Goal: Information Seeking & Learning: Learn about a topic

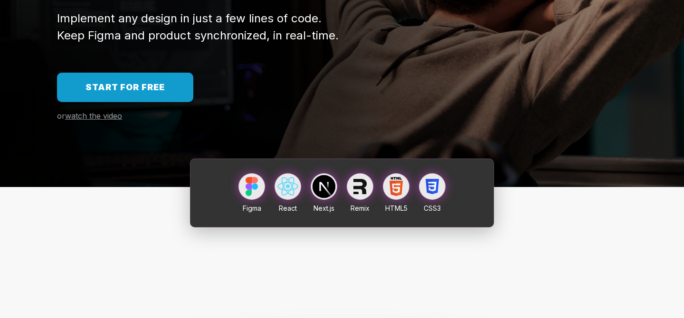
scroll to position [335, 0]
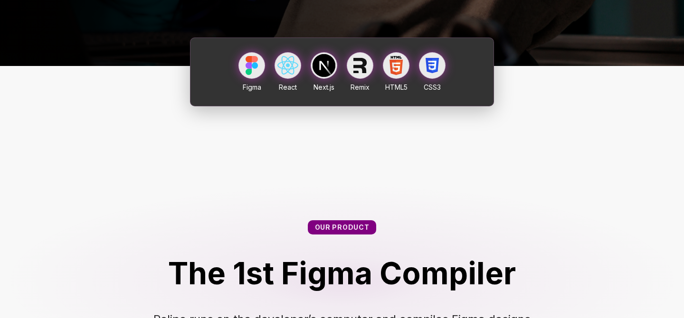
click at [286, 66] on div at bounding box center [288, 65] width 21 height 19
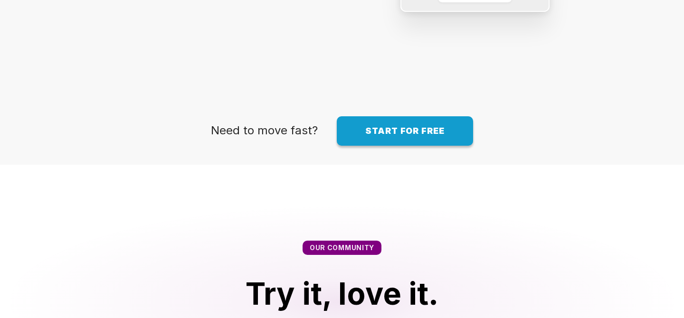
scroll to position [1526, 0]
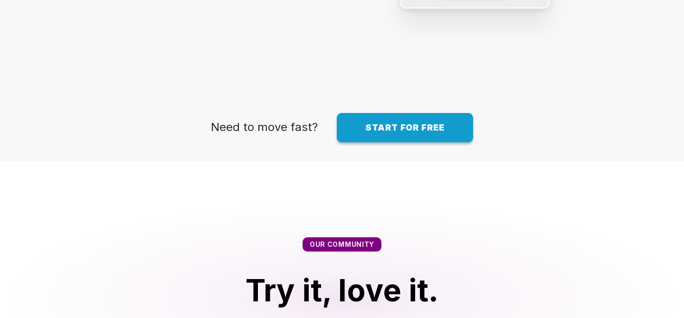
click at [353, 120] on link "Start for free" at bounding box center [405, 127] width 136 height 29
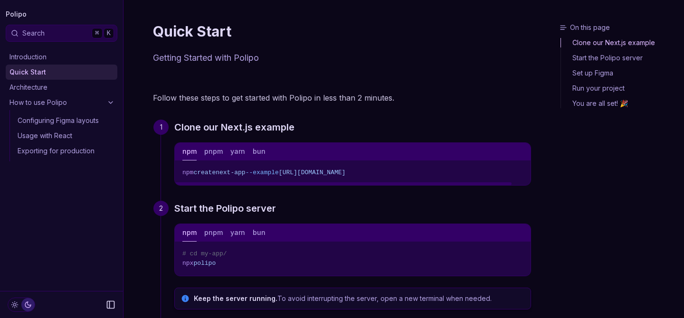
click at [264, 175] on span "--example" at bounding box center [262, 172] width 33 height 7
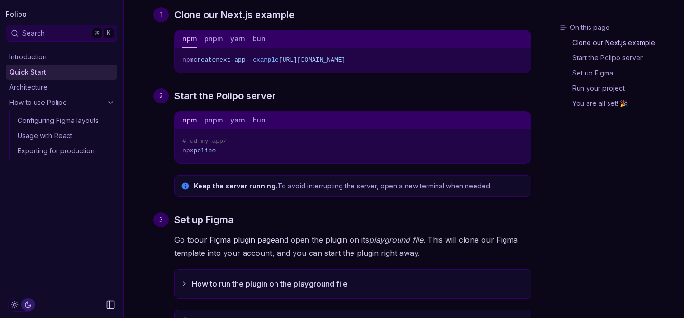
scroll to position [403, 0]
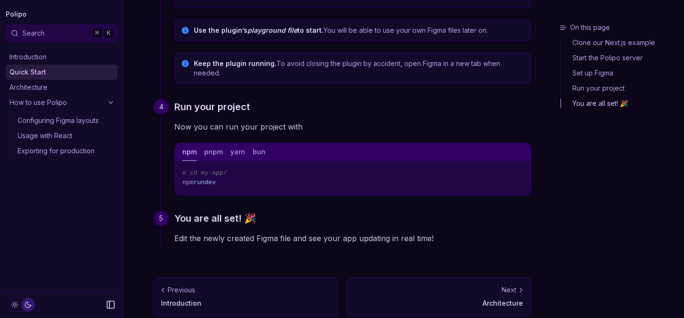
click at [417, 299] on p "Architecture" at bounding box center [438, 304] width 169 height 10
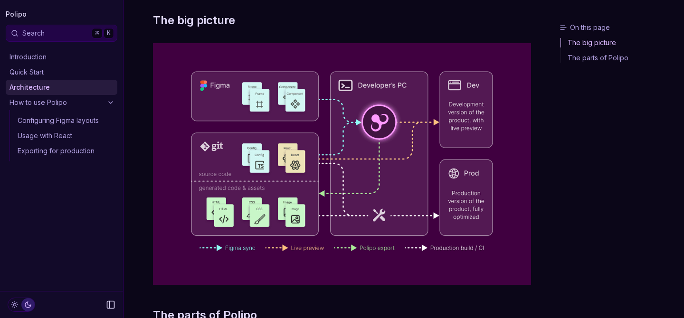
scroll to position [79, 0]
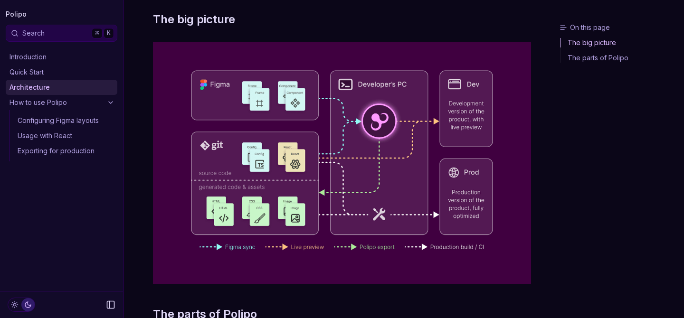
click at [274, 176] on img at bounding box center [342, 163] width 378 height 242
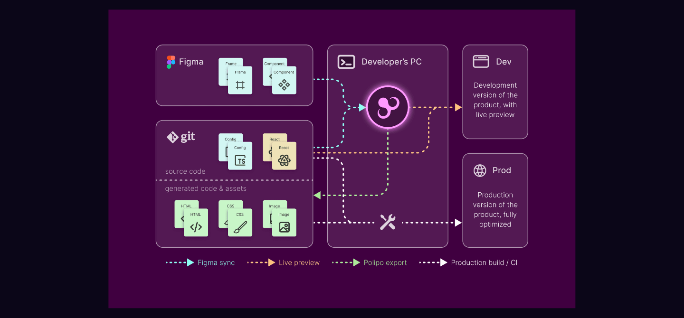
click at [303, 171] on img at bounding box center [341, 159] width 467 height 299
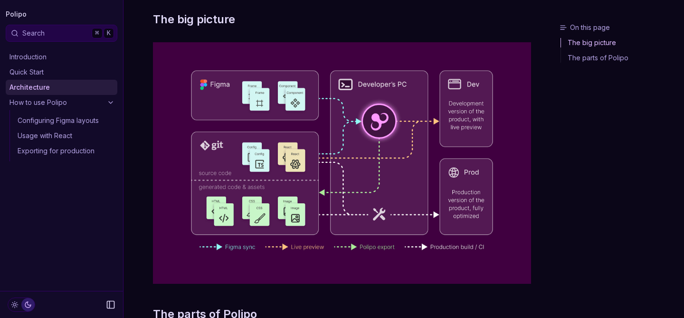
click at [547, 157] on div "On this page The big picture Architecture How does it work The big picture The …" at bounding box center [342, 231] width 437 height 621
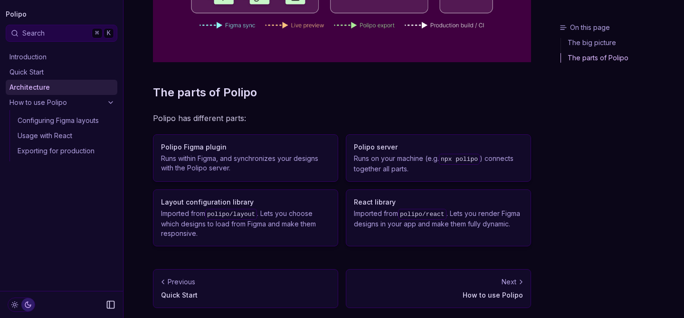
click at [433, 271] on link "Next How to use Polipo" at bounding box center [438, 288] width 185 height 39
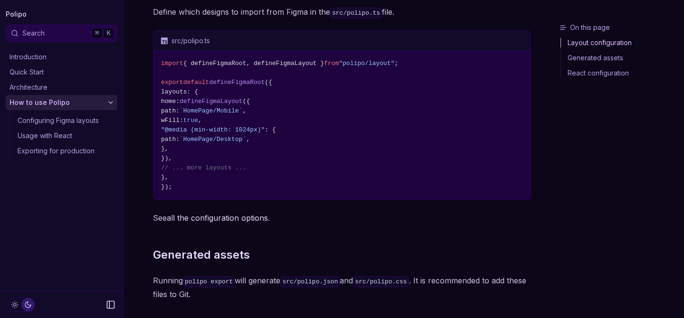
scroll to position [256, 0]
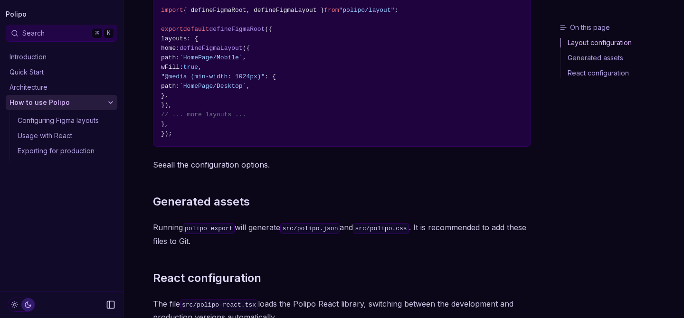
click at [349, 153] on div "By convention Polipo uses the following files: src polipo.ts polipo.json polipo…" at bounding box center [342, 151] width 378 height 712
click at [354, 141] on pre "import { defineFigmaRoot, defineFigmaLayout } from "polipo/layout" ; export def…" at bounding box center [341, 72] width 377 height 148
click at [361, 123] on span "}," at bounding box center [342, 125] width 362 height 10
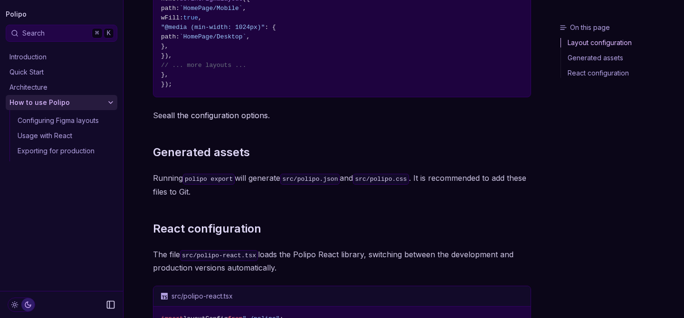
scroll to position [517, 0]
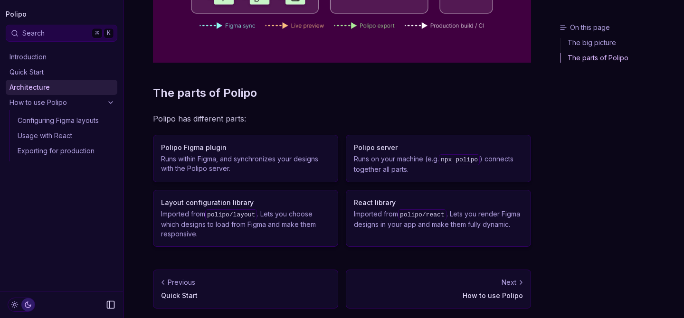
scroll to position [403, 0]
